Goal: Task Accomplishment & Management: Complete application form

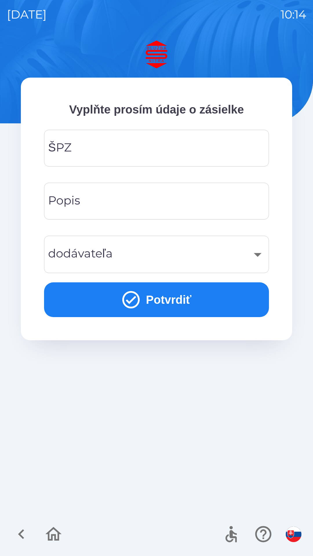
click at [105, 148] on input "ŠPZ" at bounding box center [156, 148] width 211 height 23
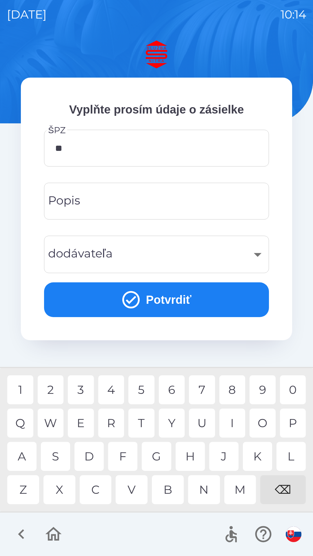
click at [88, 454] on div "D" at bounding box center [88, 456] width 29 height 29
click at [156, 452] on div "G" at bounding box center [156, 456] width 29 height 29
type input "*******"
click at [116, 200] on input "Popis" at bounding box center [156, 201] width 211 height 23
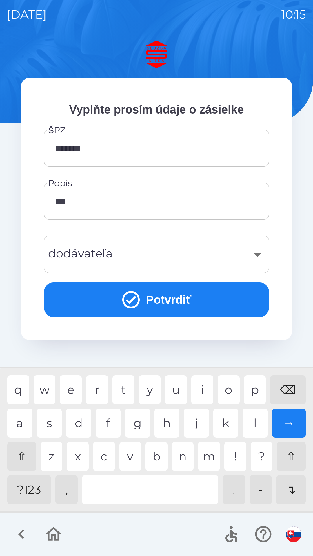
click at [96, 388] on div "r" at bounding box center [97, 390] width 22 height 29
type input "******"
click at [153, 295] on button "Potvrdiť" at bounding box center [156, 300] width 225 height 35
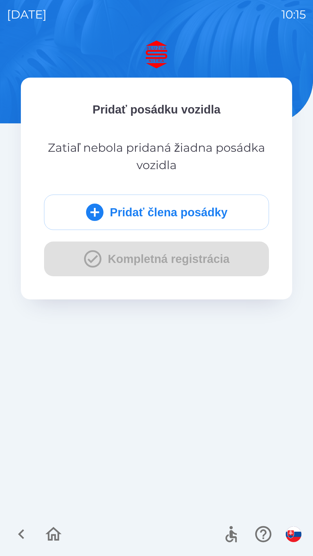
click at [89, 256] on div "Pridať člena posádky Kompletná registrácia" at bounding box center [156, 236] width 225 height 82
click at [164, 254] on div "Pridať člena posádky Kompletná registrácia" at bounding box center [156, 236] width 225 height 82
click at [90, 257] on div "Pridať člena posádky Kompletná registrácia" at bounding box center [156, 236] width 225 height 82
click at [91, 212] on icon "submit" at bounding box center [94, 212] width 21 height 21
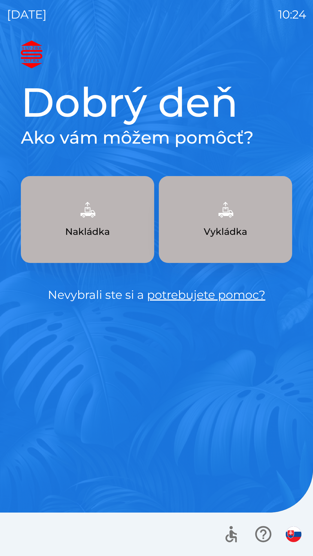
click at [242, 223] on button "Vykládka" at bounding box center [225, 219] width 133 height 87
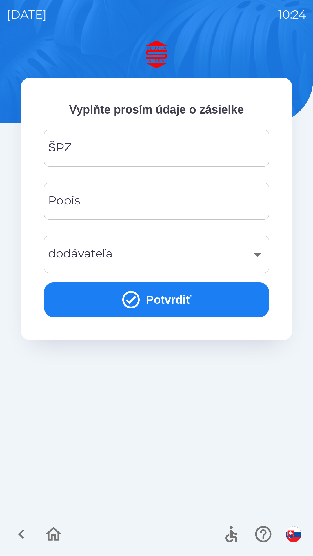
click at [99, 150] on input "ŠPZ" at bounding box center [156, 148] width 211 height 23
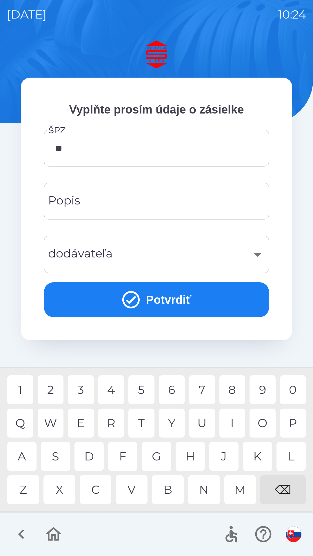
click at [33, 464] on div "A" at bounding box center [21, 456] width 29 height 29
click at [238, 389] on div "8" at bounding box center [232, 390] width 26 height 29
click at [136, 491] on div "V" at bounding box center [132, 490] width 32 height 29
type input "*******"
click at [123, 202] on input "Popis" at bounding box center [156, 201] width 211 height 23
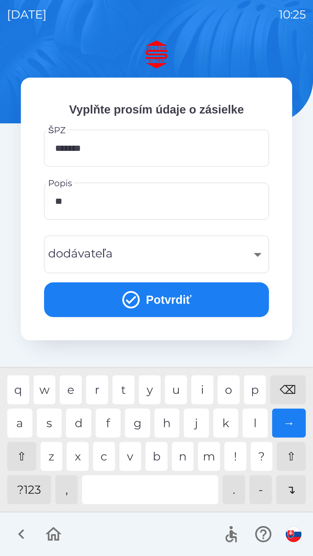
click at [204, 391] on div "i" at bounding box center [202, 390] width 22 height 29
click at [83, 203] on input "****" at bounding box center [156, 201] width 211 height 23
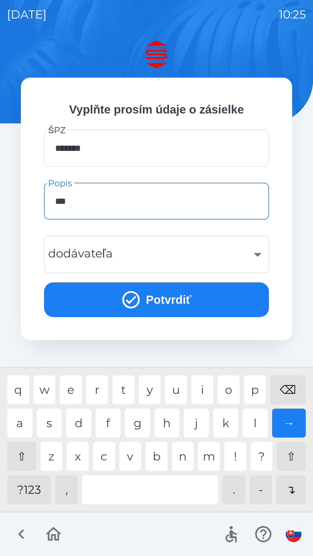
click at [288, 388] on div "⌫" at bounding box center [288, 390] width 36 height 29
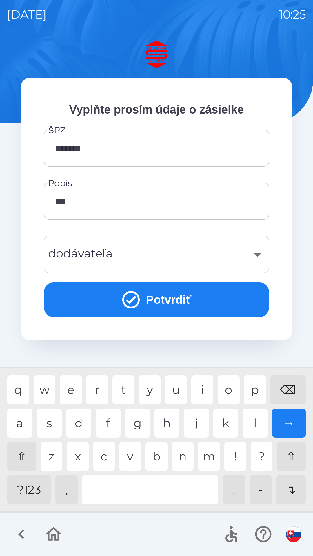
click at [77, 202] on input "***" at bounding box center [156, 201] width 211 height 23
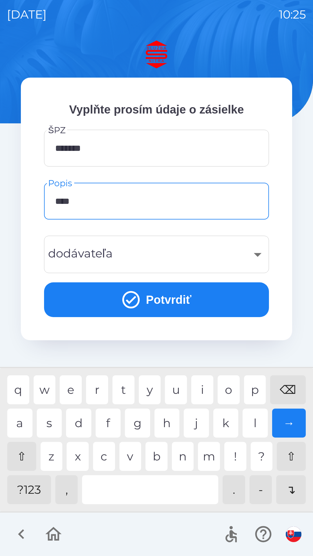
click at [129, 391] on div "t" at bounding box center [123, 390] width 22 height 29
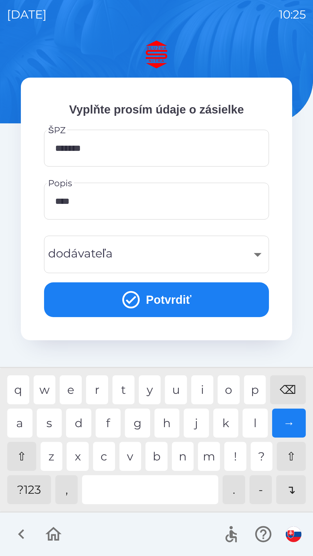
click at [292, 427] on div "→" at bounding box center [289, 423] width 34 height 29
click at [290, 390] on div "⌫" at bounding box center [288, 390] width 36 height 29
click at [102, 390] on div "r" at bounding box center [97, 390] width 22 height 29
click at [290, 394] on div "⌫" at bounding box center [288, 390] width 36 height 29
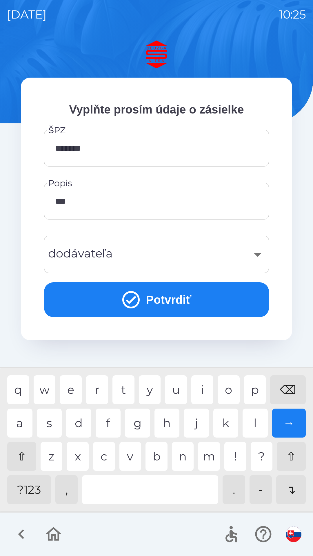
type input "****"
click at [130, 387] on div "t" at bounding box center [123, 390] width 22 height 29
click at [293, 460] on div "⇧" at bounding box center [291, 456] width 29 height 29
click at [296, 491] on div "Vyplňte prosím údaje o zásielke ŠPZ ******* ŠPZ Popis **** Popis Q W E R T Y U …" at bounding box center [156, 299] width 299 height 516
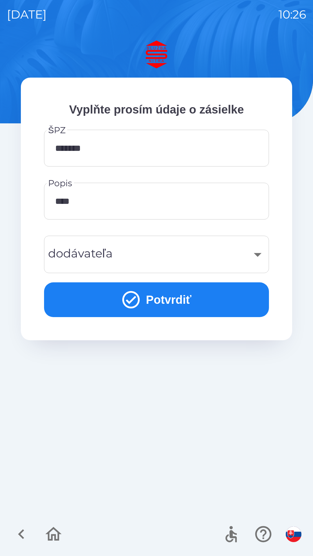
click at [90, 204] on input "****" at bounding box center [156, 201] width 211 height 23
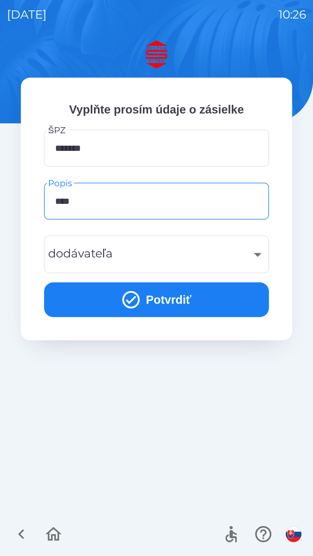
click at [291, 493] on div "Vyplňte prosím údaje o zásielke ŠPZ ******* ŠPZ Popis **** Popis dodávateľa ​ d…" at bounding box center [156, 299] width 299 height 516
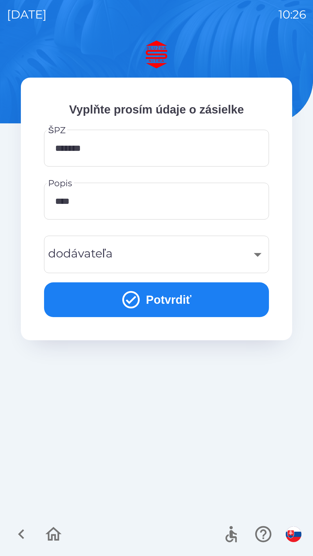
click at [85, 200] on input "****" at bounding box center [156, 201] width 211 height 23
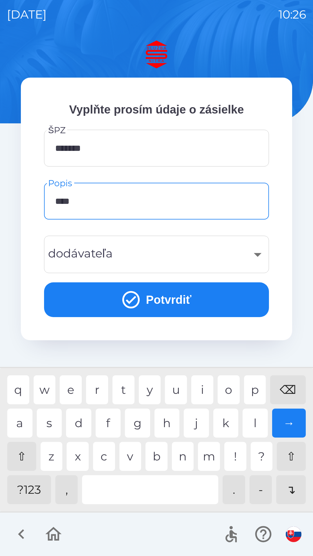
click at [91, 200] on input "****" at bounding box center [156, 201] width 211 height 23
click at [84, 200] on input "****" at bounding box center [156, 201] width 211 height 23
click at [127, 258] on div "​" at bounding box center [156, 254] width 211 height 23
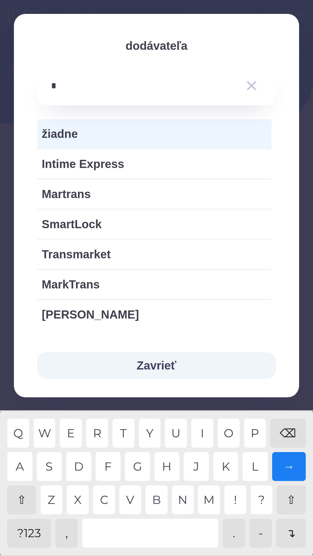
click at [211, 497] on div "M" at bounding box center [209, 500] width 22 height 29
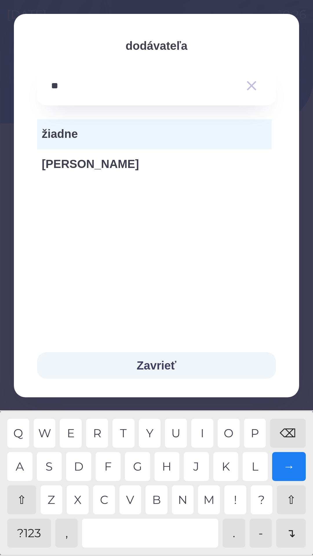
click at [178, 434] on div "U" at bounding box center [176, 433] width 22 height 29
click at [105, 432] on div "R" at bounding box center [97, 433] width 22 height 29
click at [26, 469] on div "A" at bounding box center [19, 466] width 25 height 29
type input "*****"
click at [165, 365] on button "Zavrieť" at bounding box center [156, 365] width 239 height 27
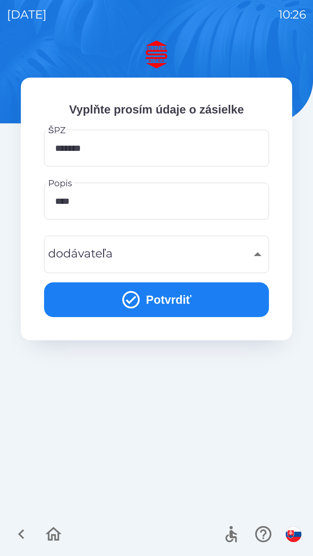
click at [139, 256] on div "​" at bounding box center [156, 254] width 211 height 23
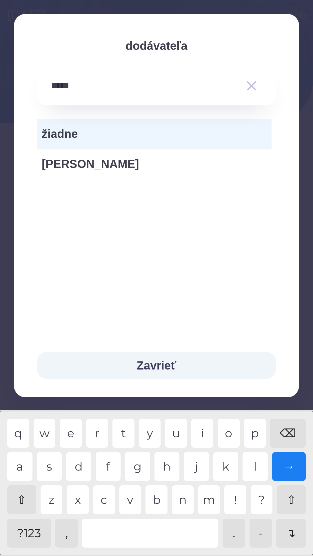
click at [164, 364] on button "Zavrieť" at bounding box center [156, 365] width 239 height 27
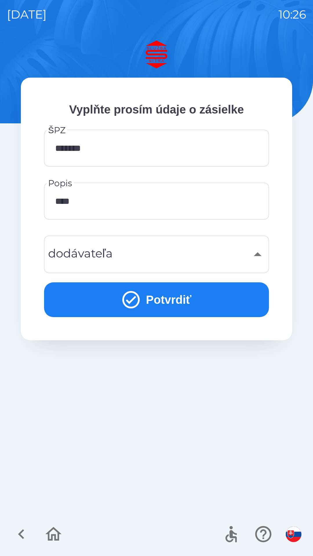
click at [182, 301] on button "Potvrdiť" at bounding box center [156, 300] width 225 height 35
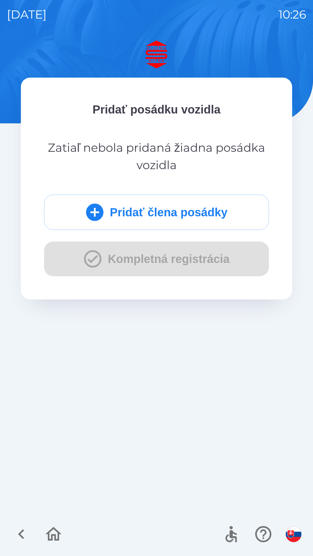
click at [167, 214] on button "Pridať člena posádky" at bounding box center [156, 212] width 225 height 35
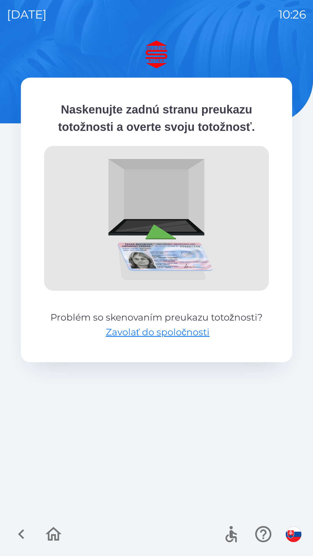
click at [26, 539] on icon "button" at bounding box center [21, 534] width 19 height 19
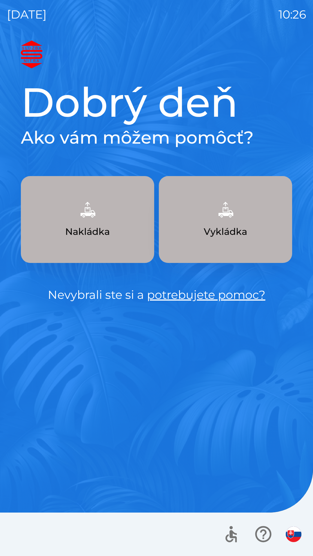
click at [230, 230] on p "Vykládka" at bounding box center [225, 232] width 43 height 14
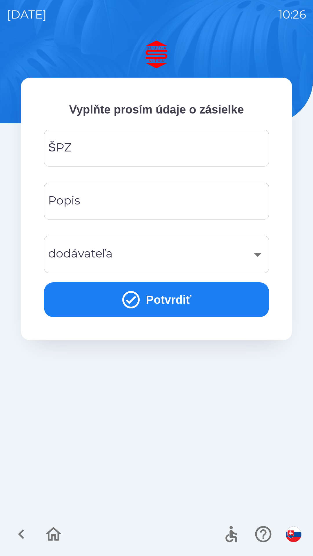
click at [112, 150] on input "ŠPZ" at bounding box center [156, 148] width 211 height 23
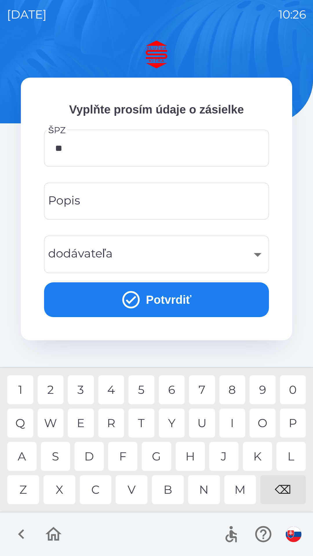
click at [33, 456] on div "A" at bounding box center [21, 456] width 29 height 29
click at [146, 494] on div "V" at bounding box center [132, 490] width 32 height 29
type input "*******"
click at [112, 203] on input "Popis" at bounding box center [156, 201] width 211 height 23
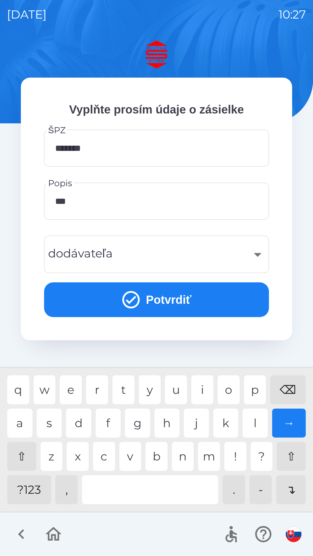
type input "****"
click at [137, 254] on div "​" at bounding box center [156, 254] width 211 height 23
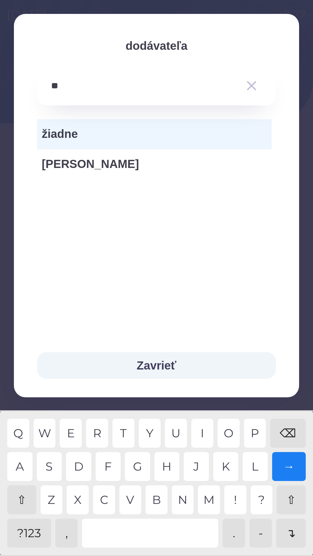
click at [179, 430] on div "U" at bounding box center [176, 433] width 22 height 29
type input "*****"
click at [168, 366] on button "Zavrieť" at bounding box center [156, 365] width 239 height 27
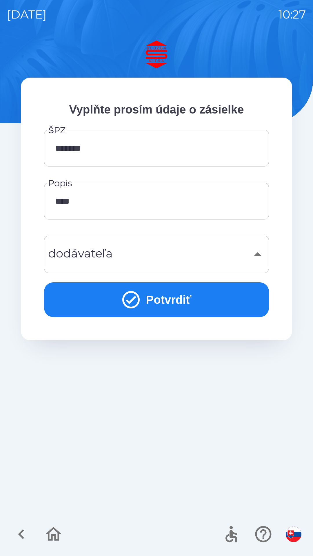
click at [172, 301] on button "Potvrdiť" at bounding box center [156, 300] width 225 height 35
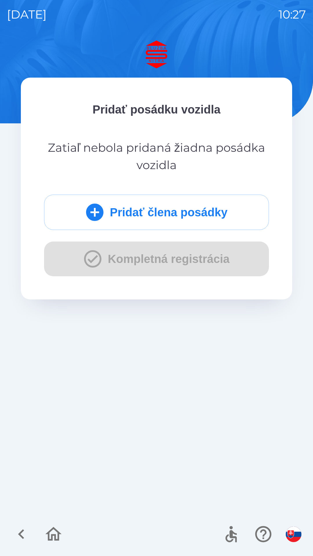
click at [139, 205] on button "Pridať člena posádky" at bounding box center [156, 212] width 225 height 35
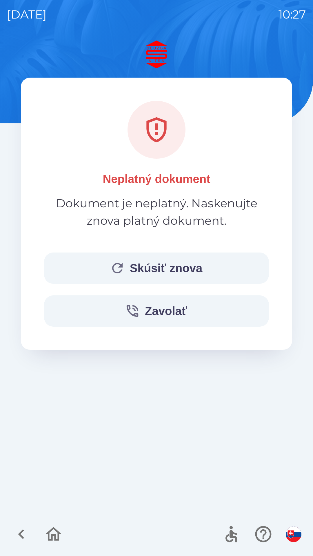
click at [28, 535] on icon "button" at bounding box center [21, 534] width 19 height 19
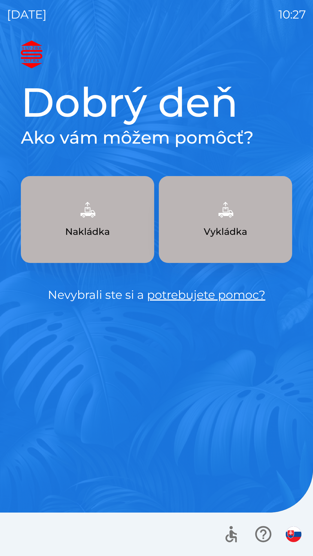
click at [233, 227] on p "Vykládka" at bounding box center [225, 232] width 43 height 14
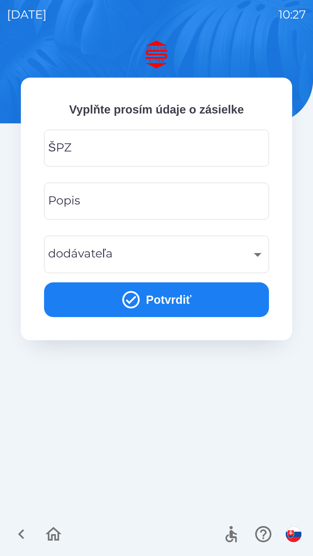
click at [125, 153] on input "ŠPZ" at bounding box center [156, 148] width 211 height 23
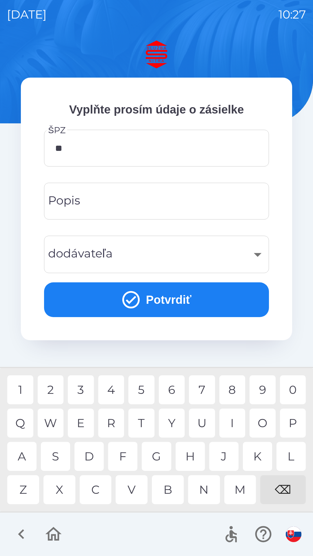
click at [33, 460] on div "A" at bounding box center [21, 456] width 29 height 29
type input "*******"
click at [109, 197] on input "Popis" at bounding box center [156, 201] width 211 height 23
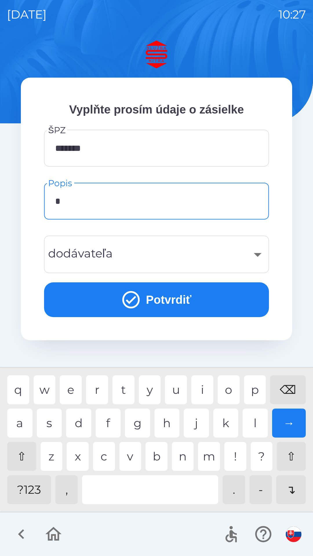
click at [123, 391] on div "t" at bounding box center [123, 390] width 22 height 29
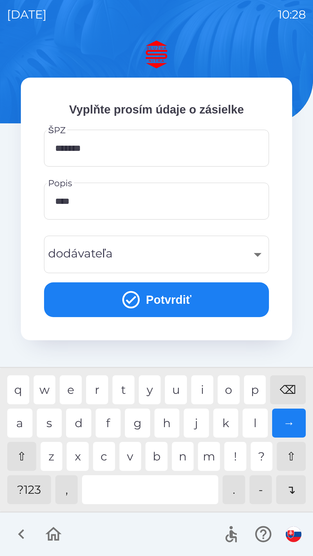
click at [24, 422] on div "a" at bounding box center [19, 423] width 25 height 29
type input "*****"
click at [104, 391] on div "r" at bounding box center [97, 390] width 22 height 29
click at [140, 256] on div "​" at bounding box center [156, 254] width 211 height 23
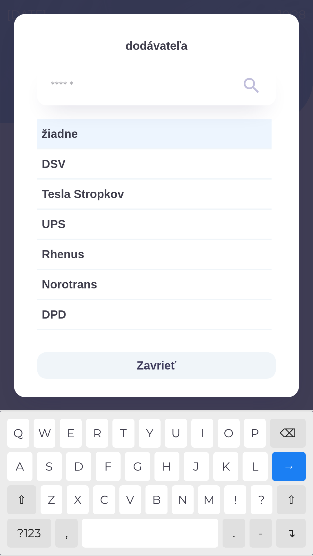
click at [100, 88] on input "text" at bounding box center [145, 86] width 188 height 16
click at [165, 368] on button "Zavrieť" at bounding box center [156, 365] width 239 height 27
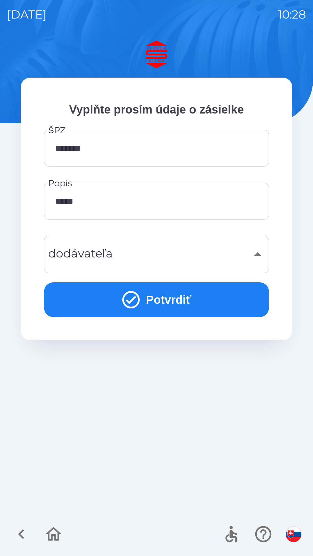
click at [120, 256] on div "​" at bounding box center [156, 254] width 211 height 23
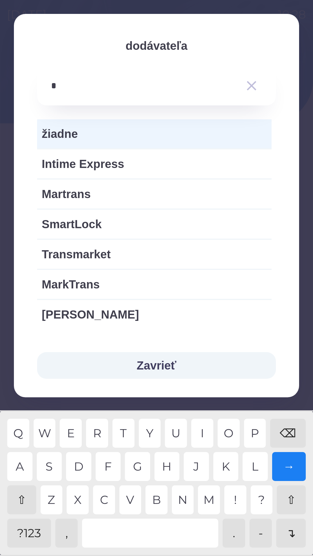
click at [207, 499] on div "M" at bounding box center [209, 500] width 22 height 29
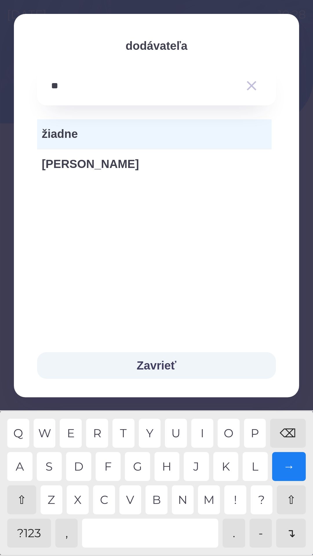
click at [177, 432] on div "U" at bounding box center [176, 433] width 22 height 29
type input "*****"
click at [126, 434] on div "T" at bounding box center [123, 433] width 22 height 29
click at [163, 365] on button "Zavrieť" at bounding box center [156, 365] width 239 height 27
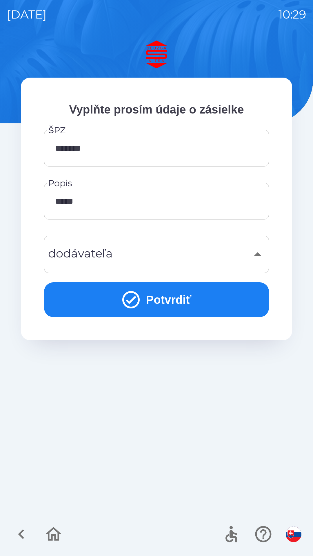
click at [132, 255] on div "​" at bounding box center [156, 254] width 211 height 23
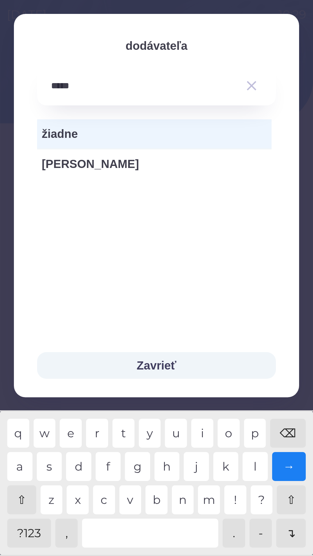
click at [103, 164] on span "[PERSON_NAME]" at bounding box center [154, 163] width 225 height 17
type input "***"
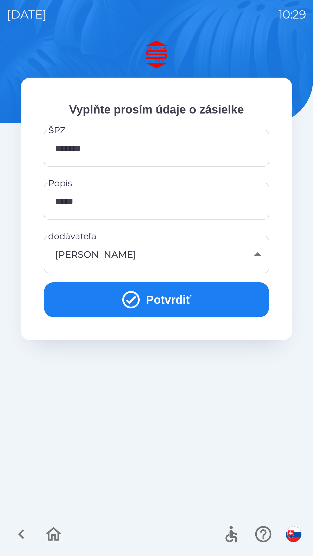
click at [178, 301] on button "Potvrdiť" at bounding box center [156, 300] width 225 height 35
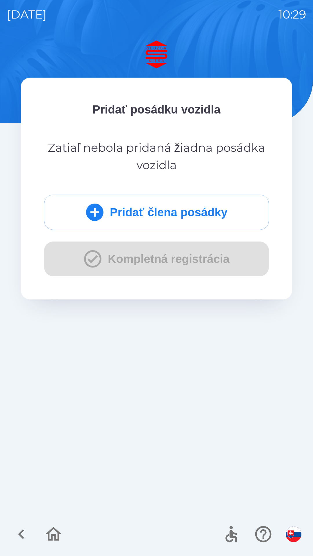
click at [197, 256] on div "Pridať člena posádky Kompletná registrácia" at bounding box center [156, 236] width 225 height 82
click at [179, 207] on button "Pridať člena posádky" at bounding box center [156, 212] width 225 height 35
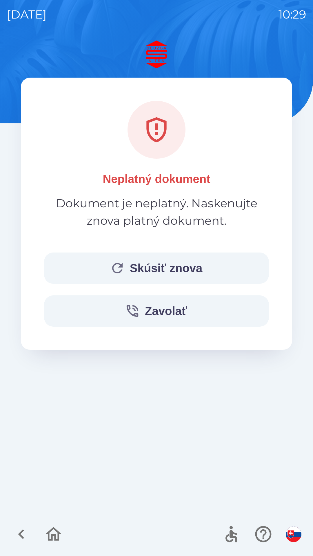
click at [174, 266] on button "Skúsiť znova" at bounding box center [156, 268] width 225 height 31
click at [176, 266] on button "Skúsiť znova" at bounding box center [156, 268] width 225 height 31
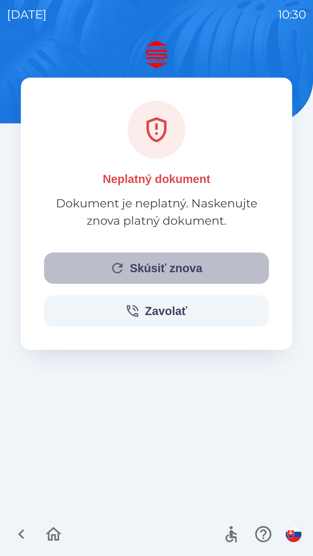
click at [167, 267] on button "Skúsiť znova" at bounding box center [156, 268] width 225 height 31
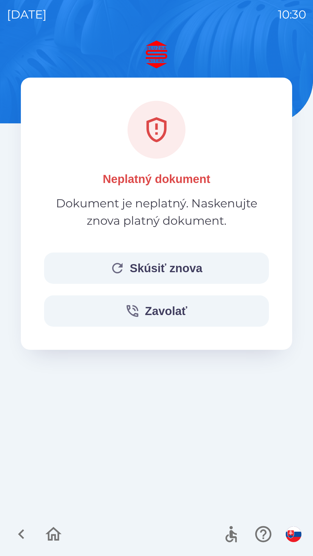
click at [169, 268] on button "Skúsiť znova" at bounding box center [156, 268] width 225 height 31
click at [176, 309] on button "Zavolať" at bounding box center [156, 311] width 225 height 31
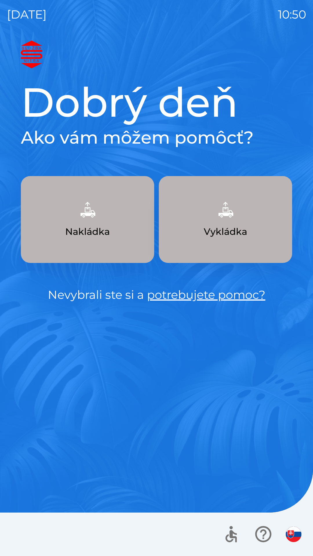
click at [90, 221] on img "button" at bounding box center [88, 210] width 26 height 26
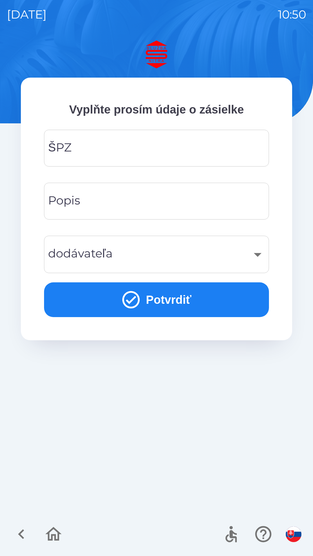
click at [73, 150] on input "ŠPZ" at bounding box center [156, 148] width 211 height 23
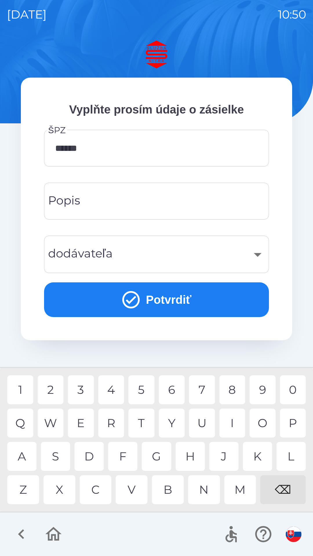
type input "*******"
click at [24, 458] on div "A" at bounding box center [21, 456] width 29 height 29
click at [168, 298] on button "Potvrdiť" at bounding box center [156, 300] width 225 height 35
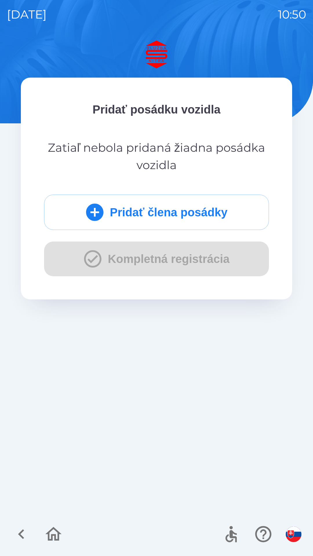
click at [116, 217] on button "Pridať člena posádky" at bounding box center [156, 212] width 225 height 35
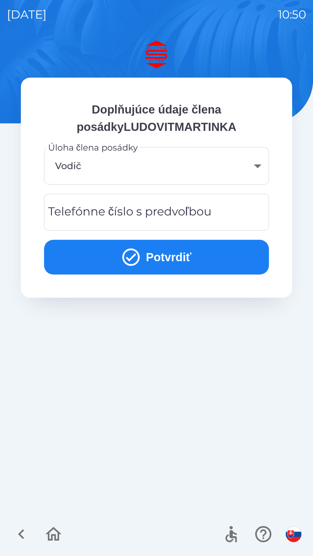
click at [73, 214] on div "Telefónne číslo s predvoľbou Telefónne číslo s predvoľbou" at bounding box center [156, 212] width 225 height 37
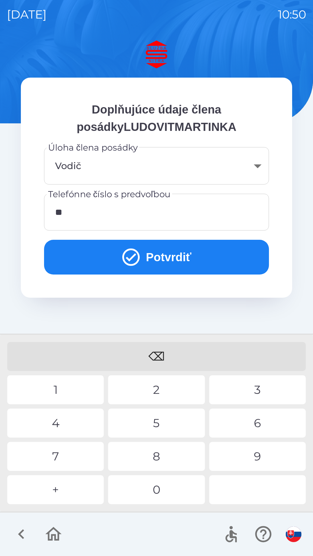
click at [259, 457] on div "9" at bounding box center [257, 456] width 96 height 29
click at [62, 425] on div "4" at bounding box center [55, 423] width 96 height 29
click at [163, 458] on div "8" at bounding box center [156, 456] width 96 height 29
click at [156, 489] on div "0" at bounding box center [156, 490] width 96 height 29
click at [154, 492] on div "0" at bounding box center [156, 490] width 96 height 29
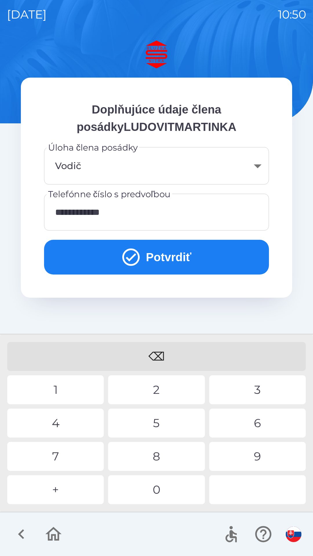
click at [60, 386] on div "1" at bounding box center [55, 390] width 96 height 29
click at [158, 354] on div "⌫" at bounding box center [156, 356] width 298 height 29
click at [156, 354] on div "⌫" at bounding box center [156, 356] width 298 height 29
click at [62, 390] on div "1" at bounding box center [55, 390] width 96 height 29
click at [59, 389] on div "1" at bounding box center [55, 390] width 96 height 29
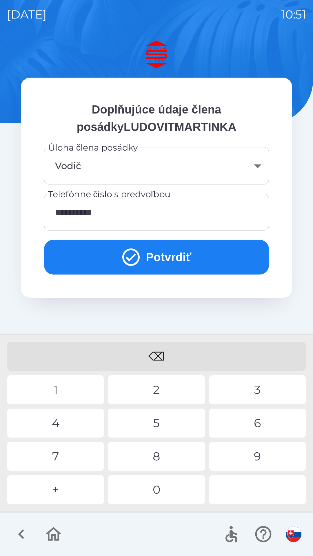
click at [164, 258] on button "Potvrdiť" at bounding box center [156, 257] width 225 height 35
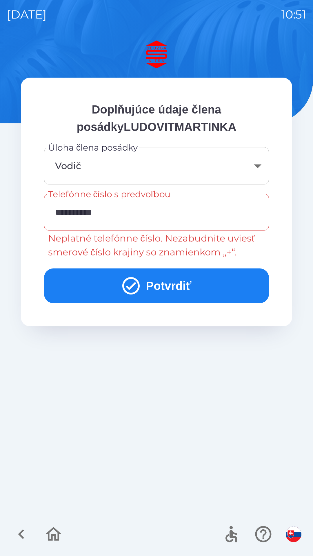
click at [164, 287] on button "Potvrdiť" at bounding box center [156, 286] width 225 height 35
click at [113, 212] on input "**********" at bounding box center [156, 212] width 211 height 23
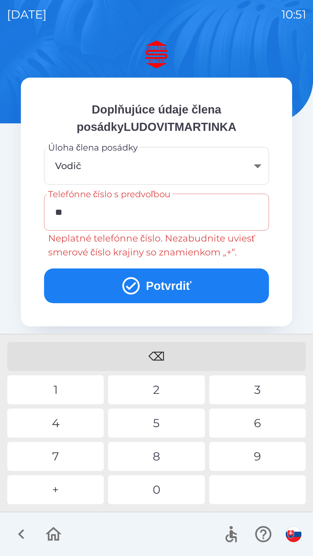
type input "*"
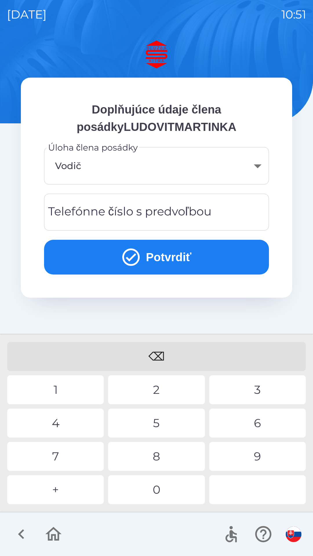
click at [70, 216] on div "Telefónne číslo s predvoľbou Telefónne číslo s predvoľbou" at bounding box center [156, 212] width 225 height 37
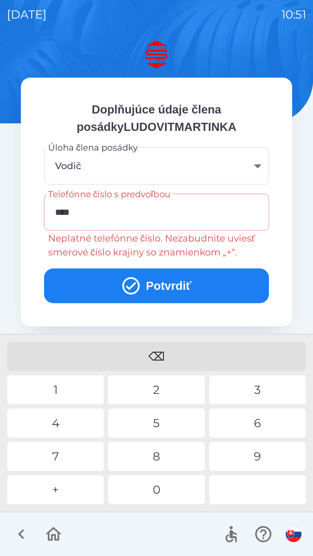
click at [159, 393] on div "2" at bounding box center [156, 390] width 96 height 29
click at [58, 391] on div "1" at bounding box center [55, 390] width 96 height 29
click at [60, 425] on div "4" at bounding box center [55, 423] width 96 height 29
click at [160, 456] on div "8" at bounding box center [156, 456] width 96 height 29
click at [155, 489] on div "0" at bounding box center [156, 490] width 96 height 29
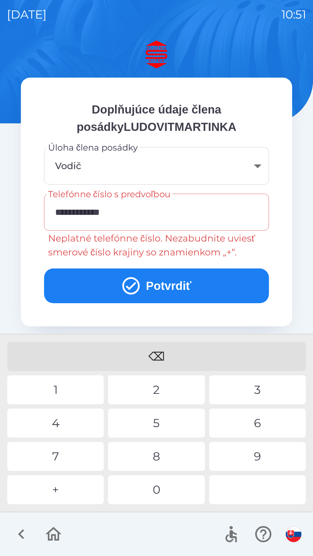
click at [58, 390] on div "1" at bounding box center [55, 390] width 96 height 29
click at [60, 389] on div "1" at bounding box center [55, 390] width 96 height 29
click at [175, 284] on button "Potvrdiť" at bounding box center [156, 286] width 225 height 35
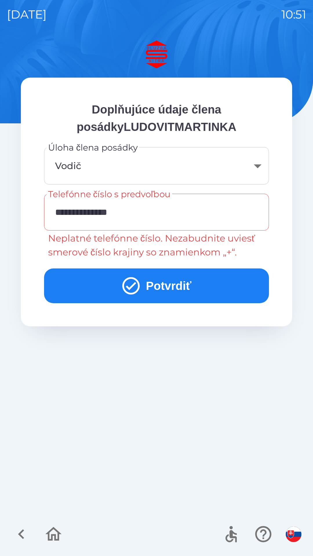
click at [135, 213] on input "**********" at bounding box center [156, 212] width 211 height 23
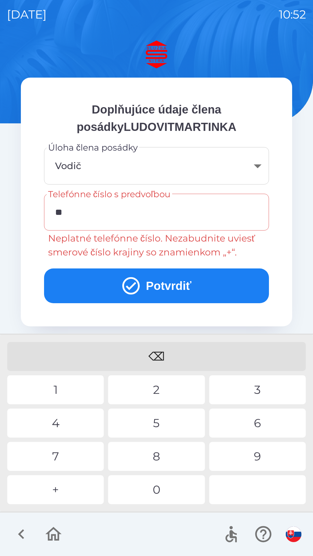
type input "*"
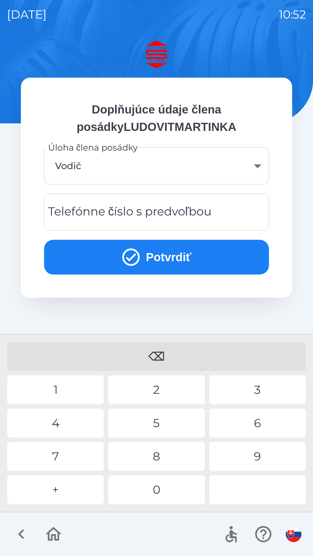
click at [57, 213] on div "Telefónne číslo s predvoľbou Telefónne číslo s predvoľbou" at bounding box center [156, 212] width 225 height 37
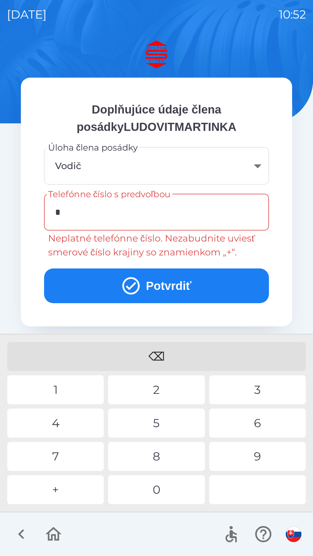
click at [165, 491] on div "0" at bounding box center [156, 490] width 96 height 29
click at [257, 458] on div "9" at bounding box center [257, 456] width 96 height 29
click at [156, 492] on div "0" at bounding box center [156, 490] width 96 height 29
click at [61, 383] on div "1" at bounding box center [55, 390] width 96 height 29
click at [166, 287] on button "Potvrdiť" at bounding box center [156, 286] width 225 height 35
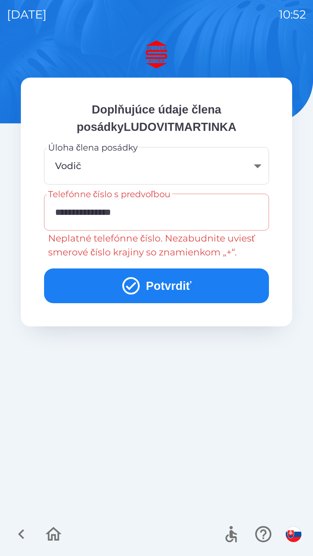
click at [84, 158] on body "**********" at bounding box center [156, 278] width 313 height 556
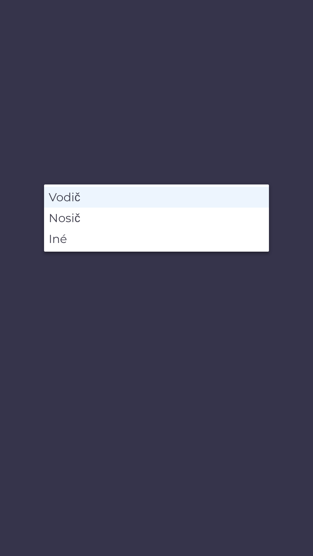
click at [118, 196] on li "Vodič" at bounding box center [156, 197] width 225 height 21
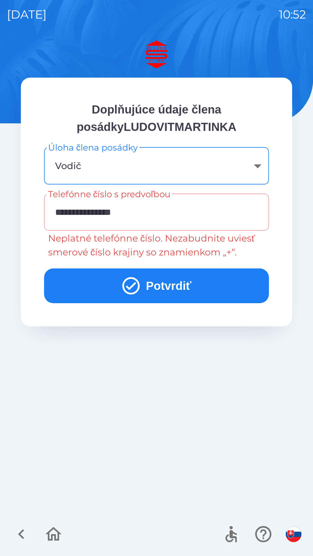
click at [136, 212] on input "**********" at bounding box center [156, 212] width 211 height 23
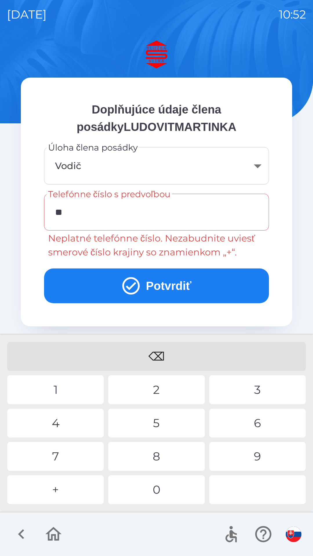
type input "*"
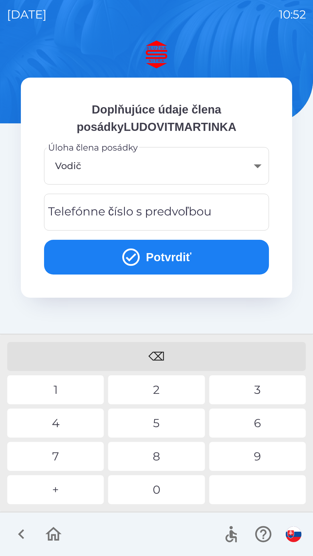
click at [163, 260] on button "Potvrdiť" at bounding box center [156, 257] width 225 height 35
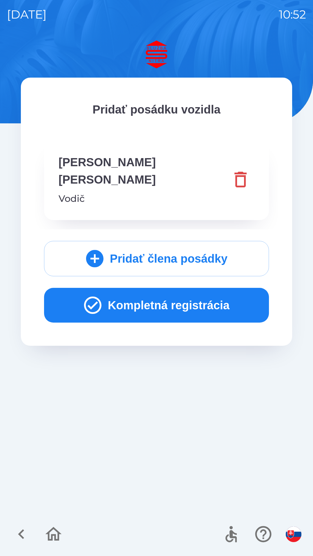
click at [119, 288] on button "Kompletná registrácia" at bounding box center [156, 305] width 225 height 35
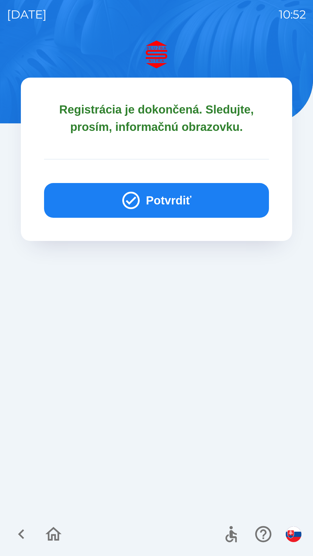
click at [144, 200] on button "Potvrdiť" at bounding box center [156, 200] width 225 height 35
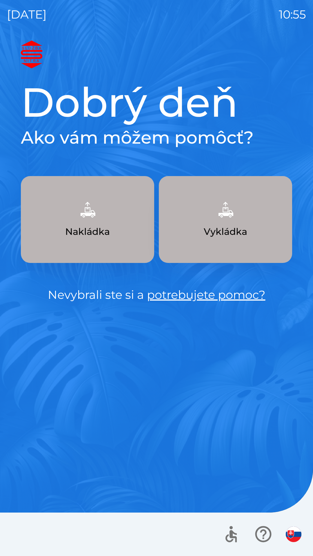
click at [96, 222] on img "button" at bounding box center [88, 210] width 26 height 26
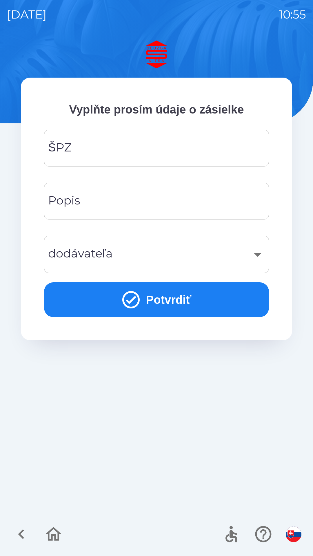
click at [126, 155] on input "ŠPZ" at bounding box center [156, 148] width 211 height 23
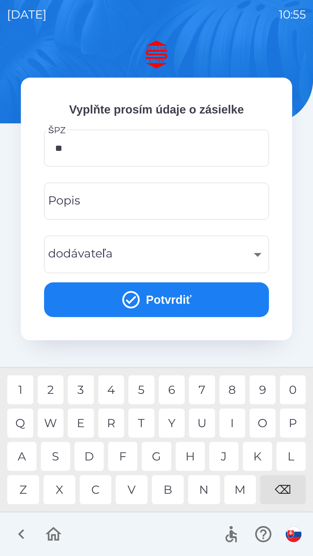
click at [110, 424] on div "R" at bounding box center [111, 423] width 26 height 29
click at [260, 458] on div "K" at bounding box center [257, 456] width 29 height 29
click at [233, 391] on div "8" at bounding box center [232, 390] width 26 height 29
type input "******"
click at [115, 207] on input "Popis" at bounding box center [156, 201] width 211 height 23
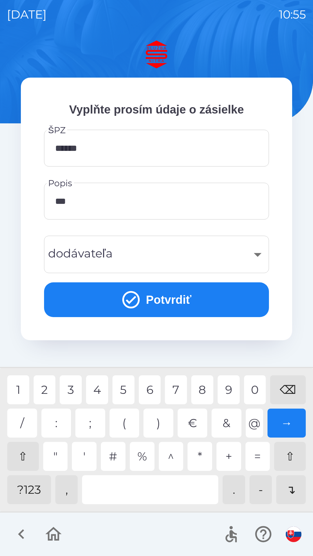
click at [45, 390] on div "2" at bounding box center [45, 390] width 22 height 29
click at [123, 389] on div "5" at bounding box center [123, 390] width 22 height 29
click at [258, 391] on div "0" at bounding box center [255, 390] width 22 height 29
click at [71, 389] on div "3" at bounding box center [71, 390] width 22 height 29
click at [152, 390] on div "6" at bounding box center [150, 390] width 22 height 29
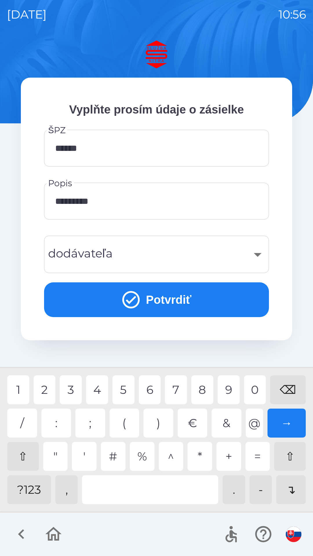
type input "**********"
click at [157, 304] on button "Potvrdiť" at bounding box center [156, 300] width 225 height 35
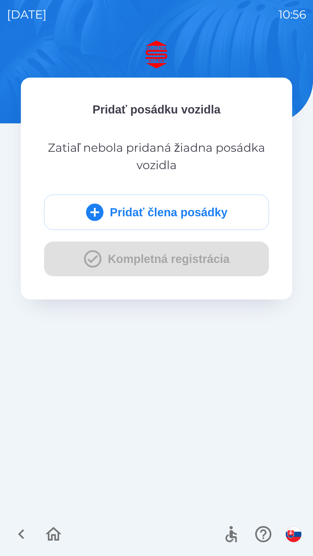
click at [140, 214] on button "Pridať člena posádky" at bounding box center [156, 212] width 225 height 35
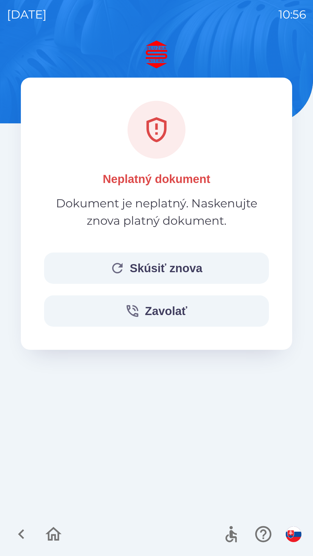
click at [158, 315] on button "Zavolať" at bounding box center [156, 311] width 225 height 31
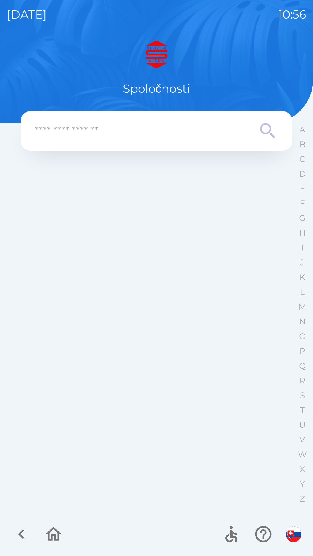
click at [70, 130] on input "text" at bounding box center [145, 131] width 220 height 16
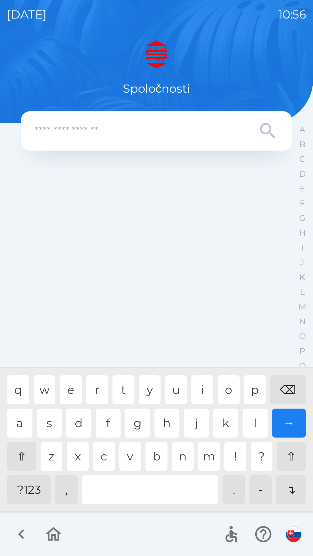
click at [57, 534] on icon "button" at bounding box center [53, 534] width 19 height 19
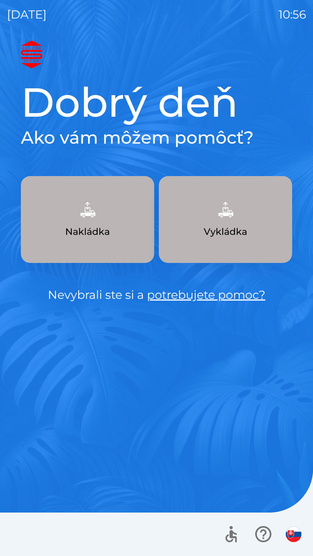
click at [87, 226] on p "Nakládka" at bounding box center [87, 232] width 45 height 14
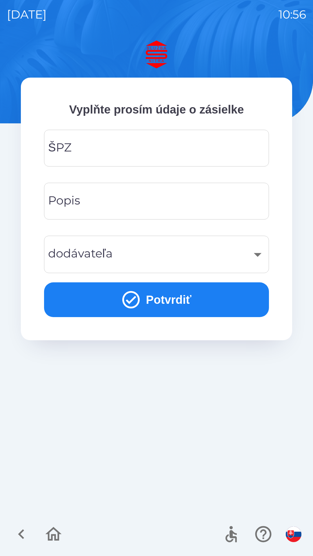
click at [93, 150] on input "ŠPZ" at bounding box center [156, 148] width 211 height 23
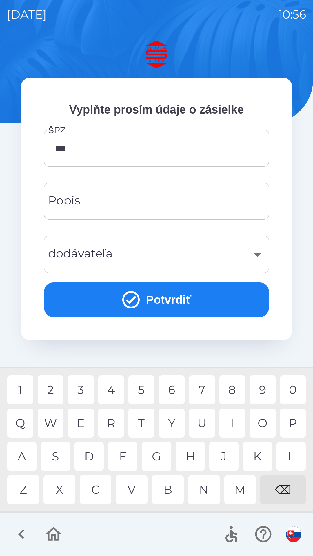
click at [260, 455] on div "K" at bounding box center [257, 456] width 29 height 29
type input "******"
click at [83, 393] on div "3" at bounding box center [81, 390] width 26 height 29
click at [83, 206] on input "Popis" at bounding box center [156, 201] width 211 height 23
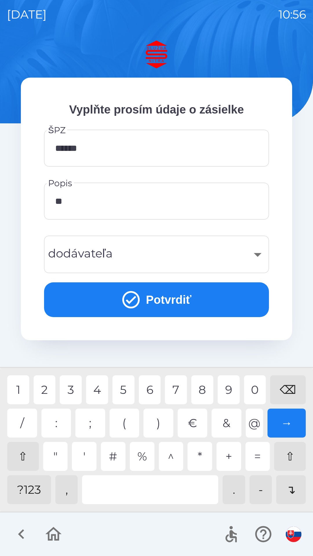
click at [30, 495] on div "?123" at bounding box center [29, 490] width 44 height 29
click at [126, 388] on div "5" at bounding box center [123, 390] width 22 height 29
click at [254, 389] on div "0" at bounding box center [255, 390] width 22 height 29
click at [24, 389] on div "1" at bounding box center [18, 390] width 22 height 29
click at [156, 389] on div "6" at bounding box center [150, 390] width 22 height 29
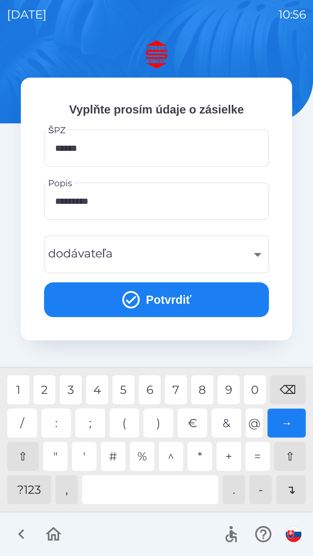
type input "**********"
click at [98, 394] on div "4" at bounding box center [97, 390] width 22 height 29
click at [128, 301] on icon "submit" at bounding box center [131, 299] width 21 height 21
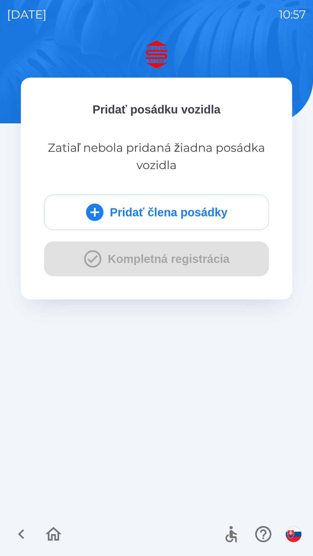
click at [131, 217] on button "Pridať člena posádky" at bounding box center [156, 212] width 225 height 35
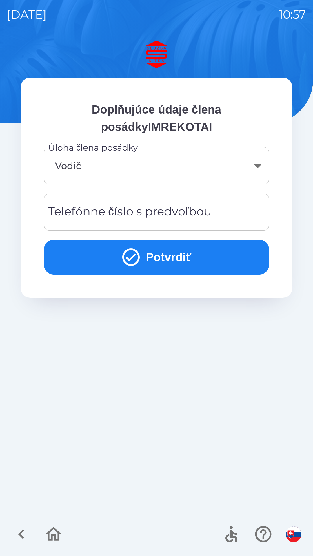
click at [161, 262] on button "Potvrdiť" at bounding box center [156, 257] width 225 height 35
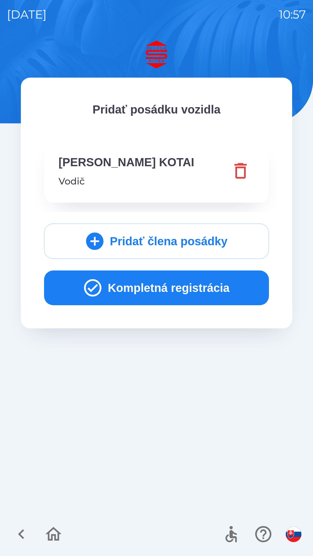
click at [145, 294] on button "Kompletná registrácia" at bounding box center [156, 288] width 225 height 35
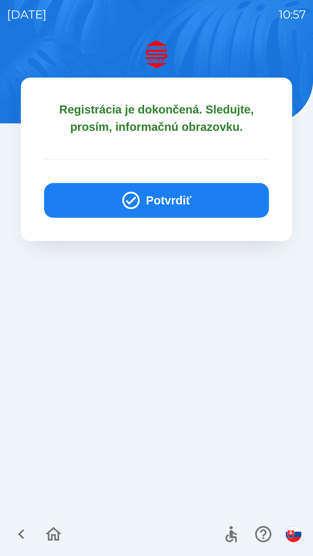
click at [159, 201] on button "Potvrdiť" at bounding box center [156, 200] width 225 height 35
